Goal: Information Seeking & Learning: Learn about a topic

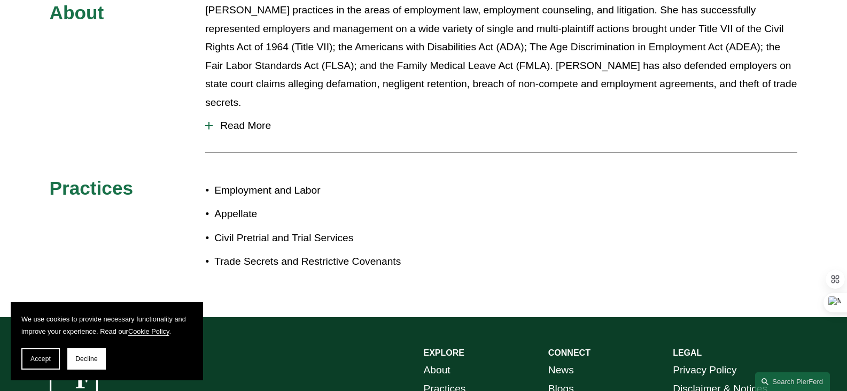
scroll to position [479, 0]
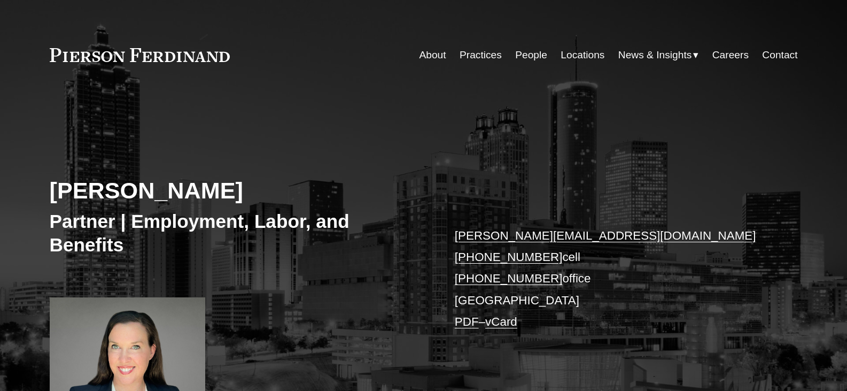
scroll to position [160, 0]
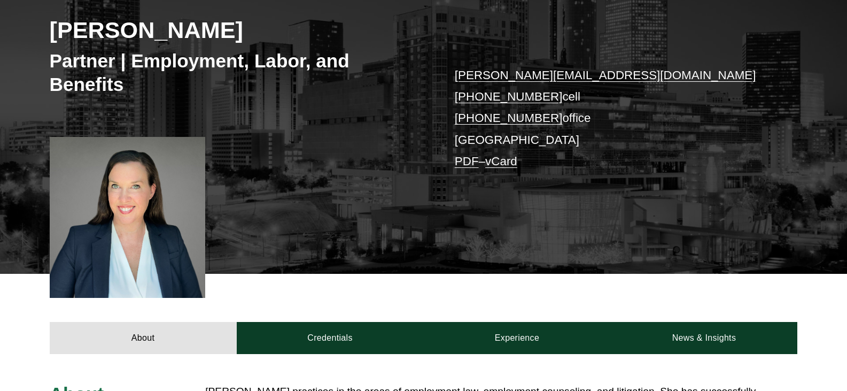
click at [116, 247] on div "[PERSON_NAME] Partner | Employment, Labor, and Benefits [PERSON_NAME][EMAIL_ADD…" at bounding box center [423, 113] width 847 height 322
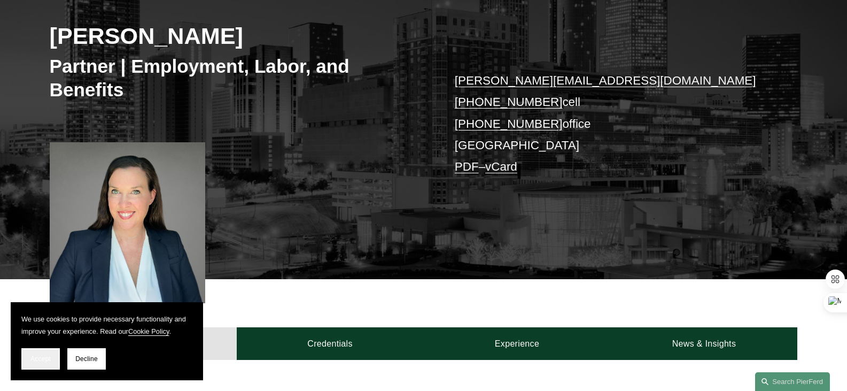
click at [47, 360] on span "Accept" at bounding box center [40, 358] width 20 height 7
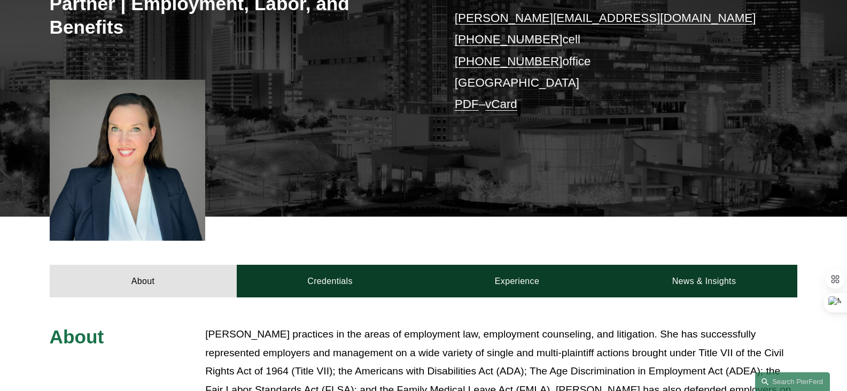
scroll to position [321, 0]
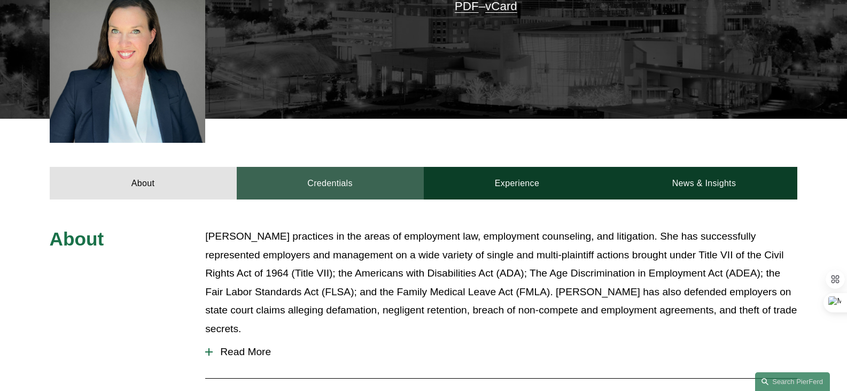
click at [336, 186] on link "Credentials" at bounding box center [330, 183] width 187 height 32
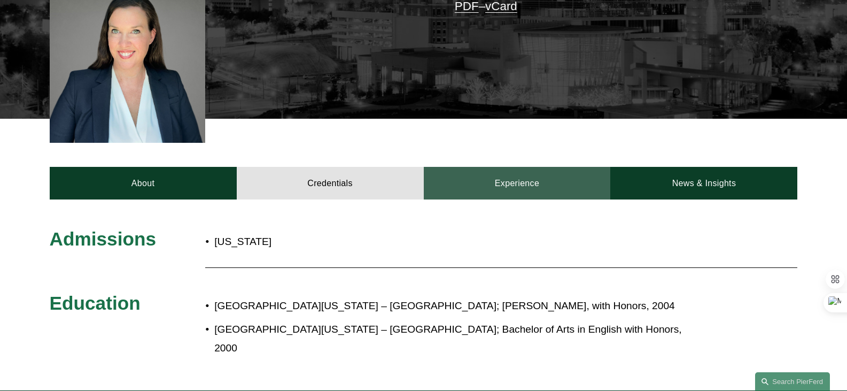
click at [491, 185] on link "Experience" at bounding box center [517, 183] width 187 height 32
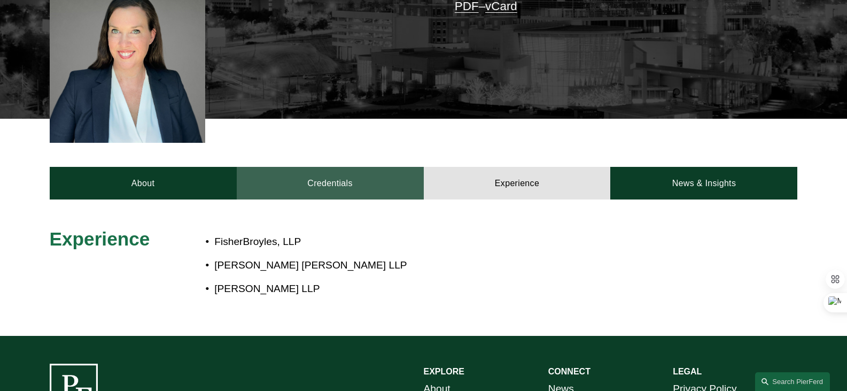
click at [310, 174] on link "Credentials" at bounding box center [330, 183] width 187 height 32
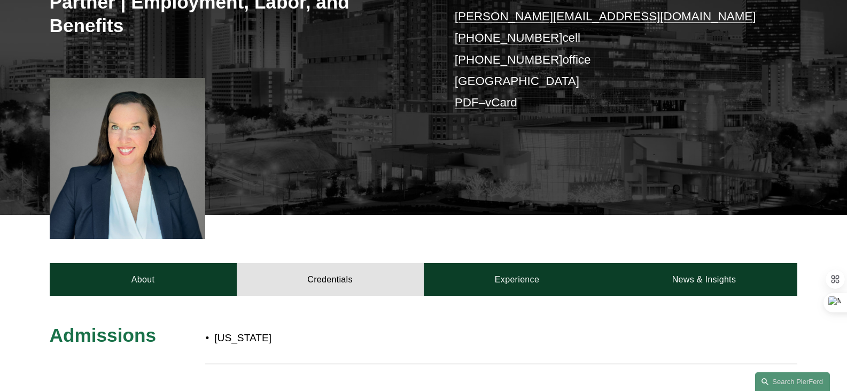
scroll to position [160, 0]
